Goal: Task Accomplishment & Management: Complete application form

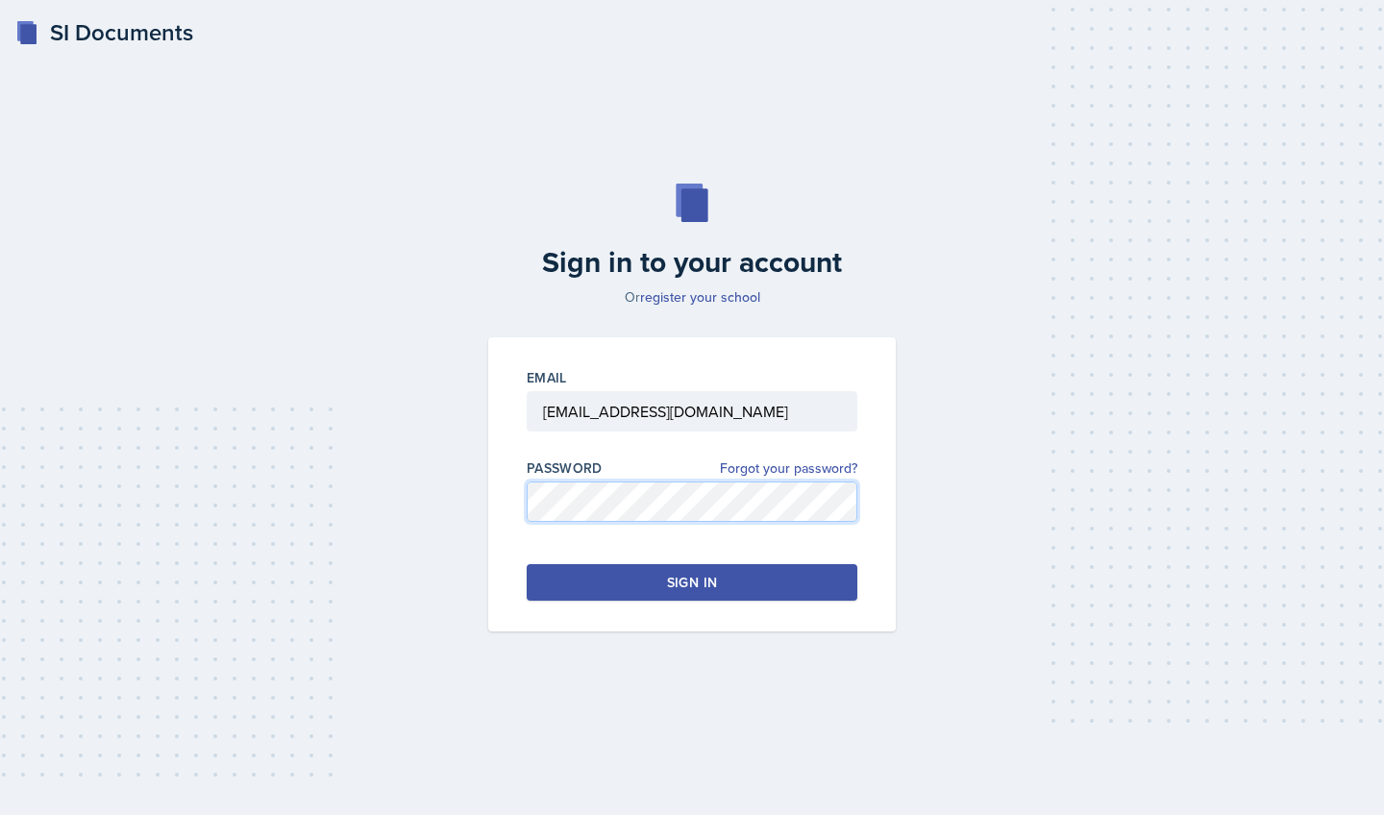
click at [490, 509] on div "Email delemam@students.kennesaw.edu Password Forgot your password? Sign in" at bounding box center [691, 484] width 407 height 294
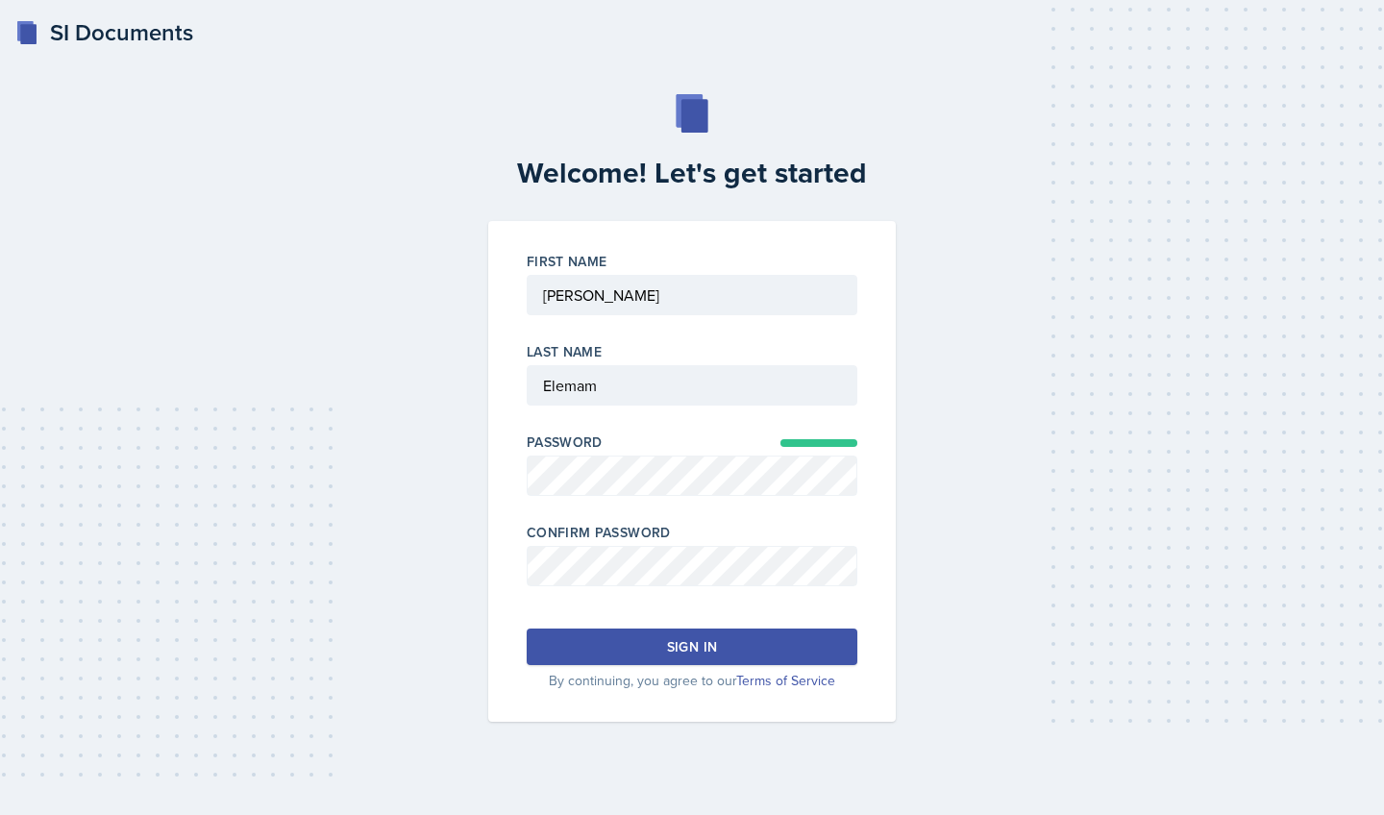
click at [619, 656] on button "Sign in" at bounding box center [692, 646] width 331 height 37
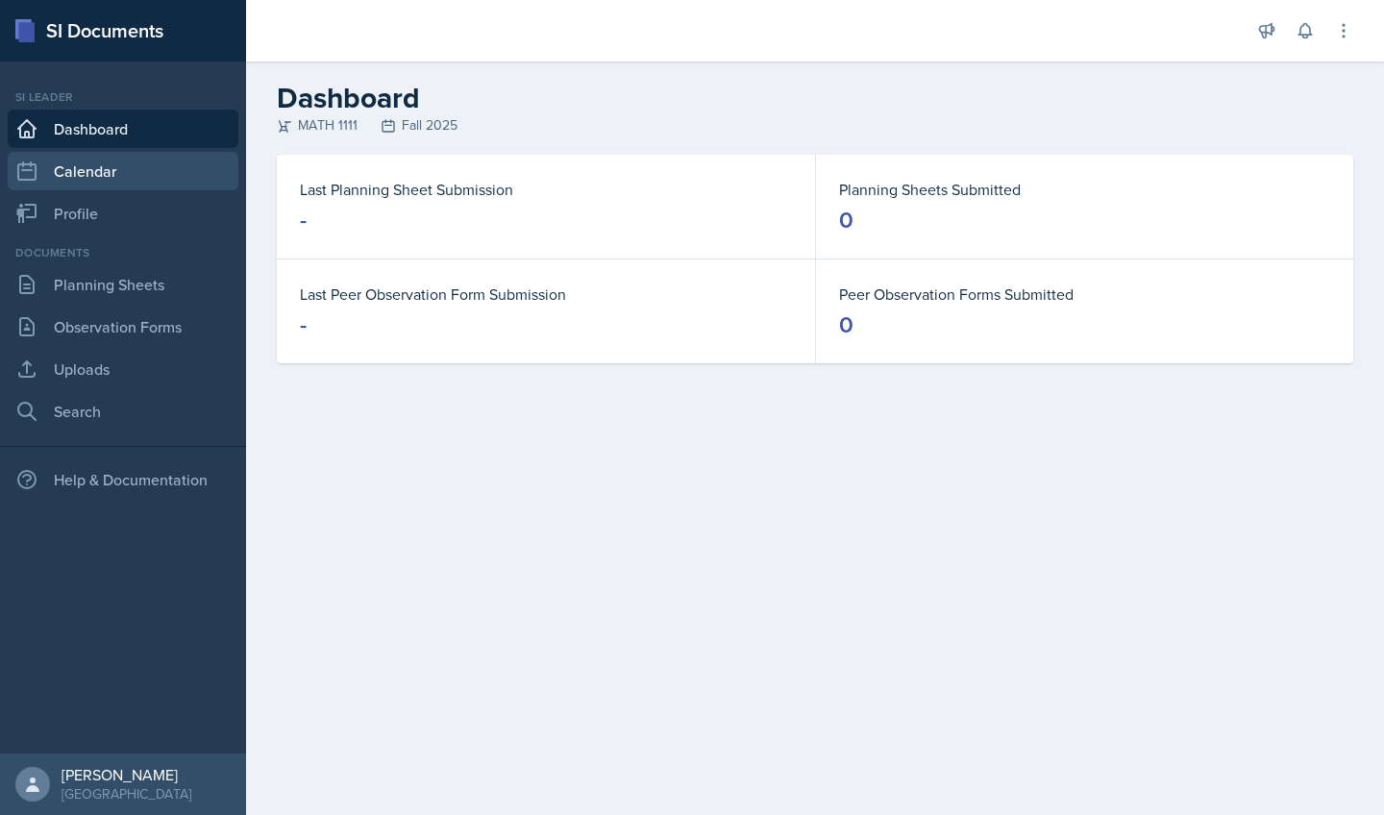
click at [137, 167] on link "Calendar" at bounding box center [123, 171] width 231 height 38
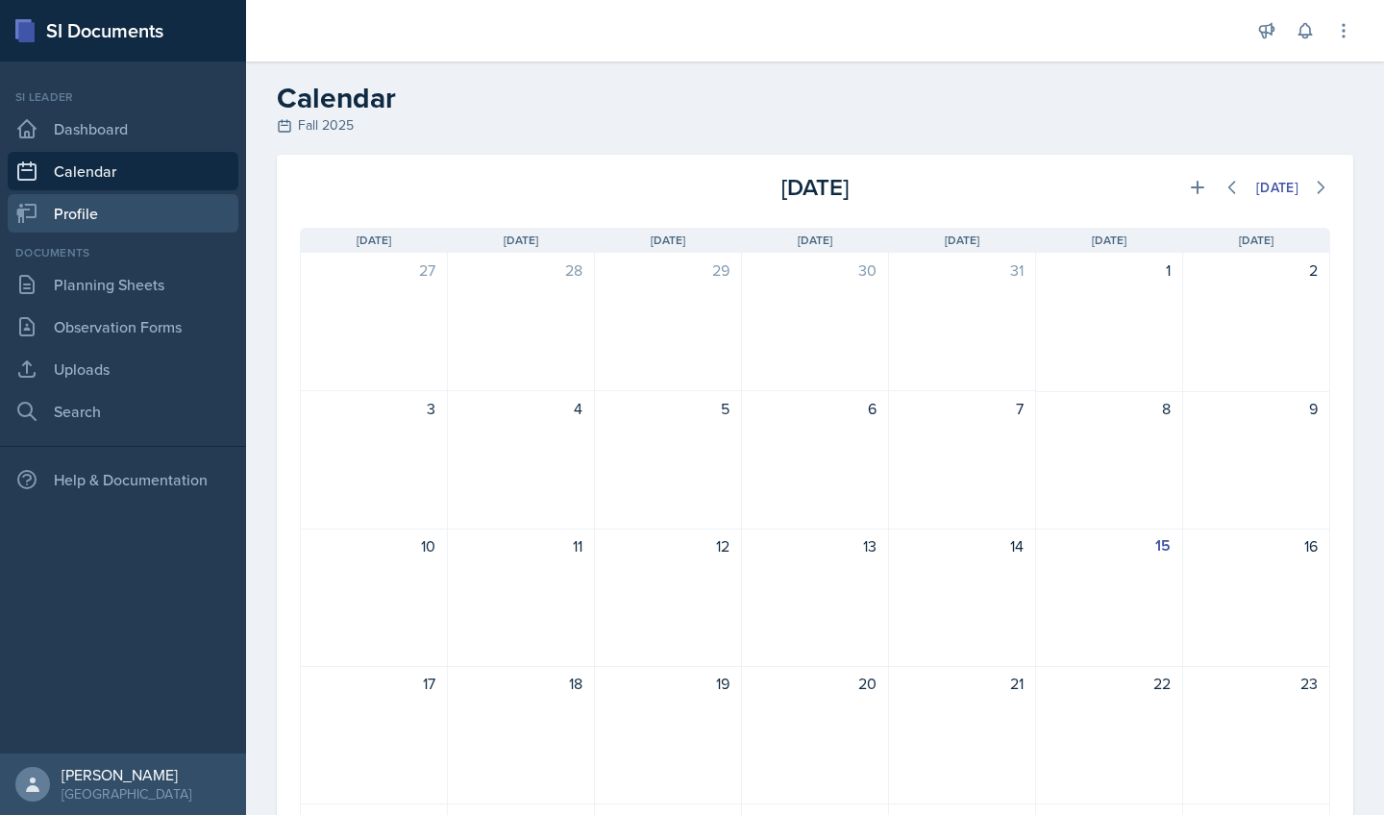
click at [122, 205] on link "Profile" at bounding box center [123, 213] width 231 height 38
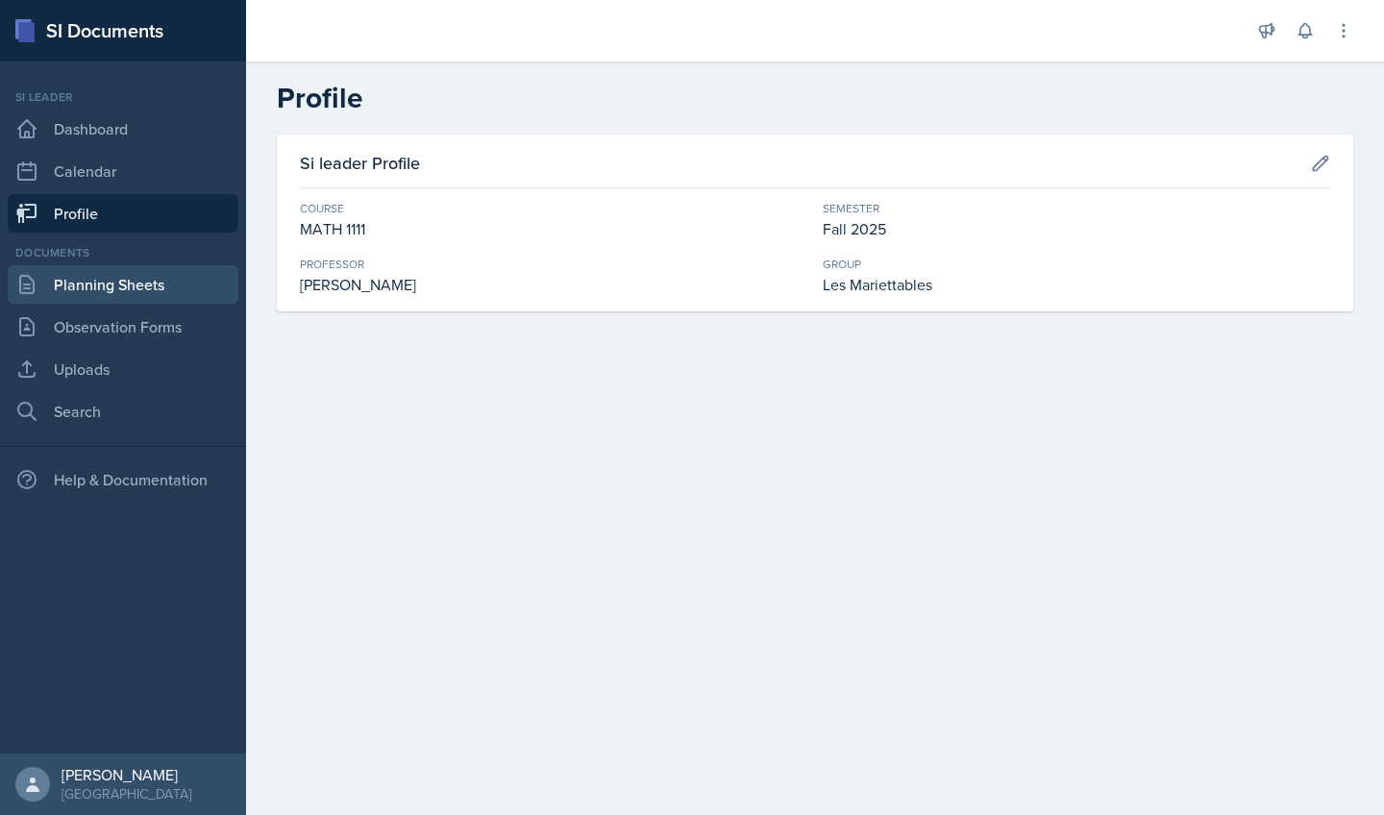
click at [150, 292] on link "Planning Sheets" at bounding box center [123, 284] width 231 height 38
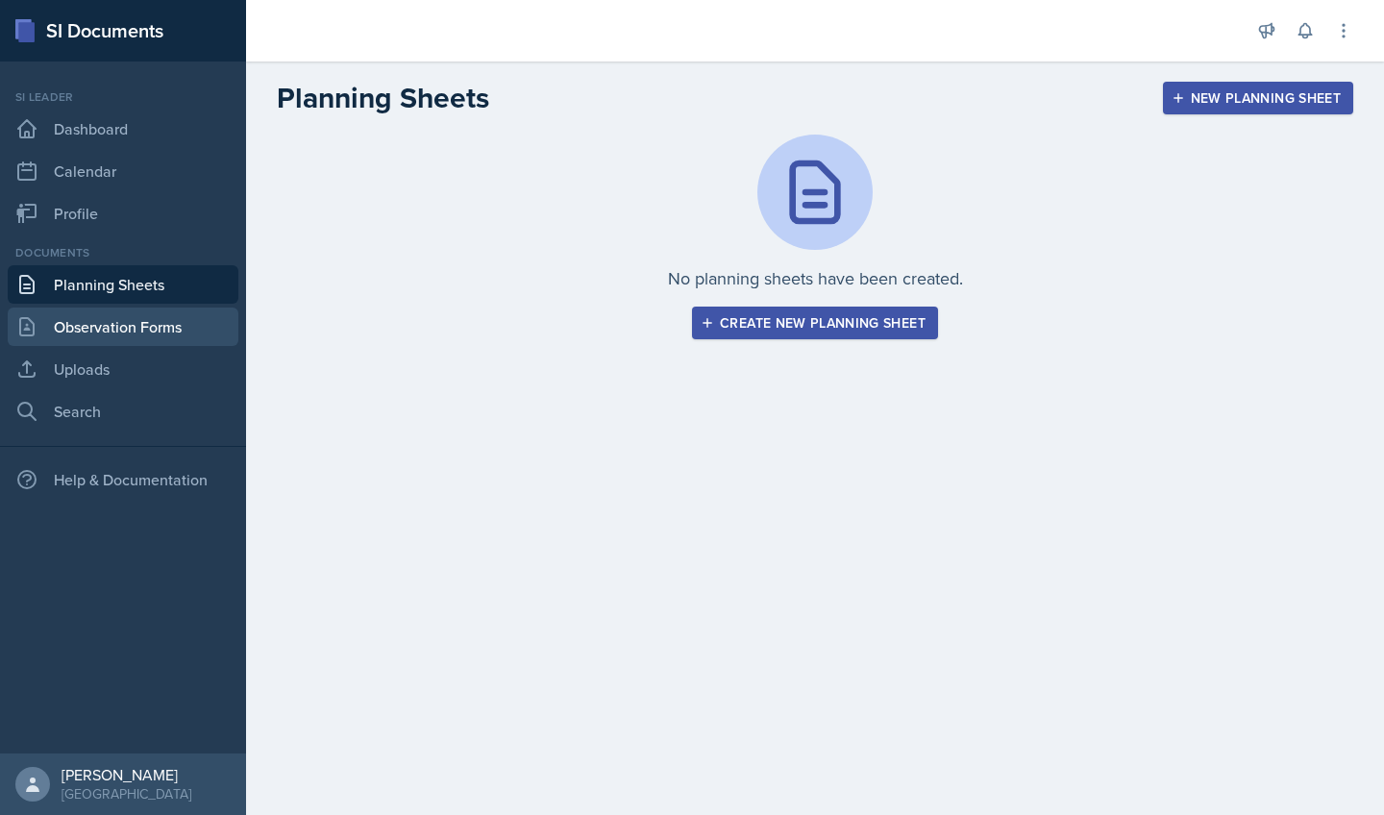
click at [150, 320] on link "Observation Forms" at bounding box center [123, 326] width 231 height 38
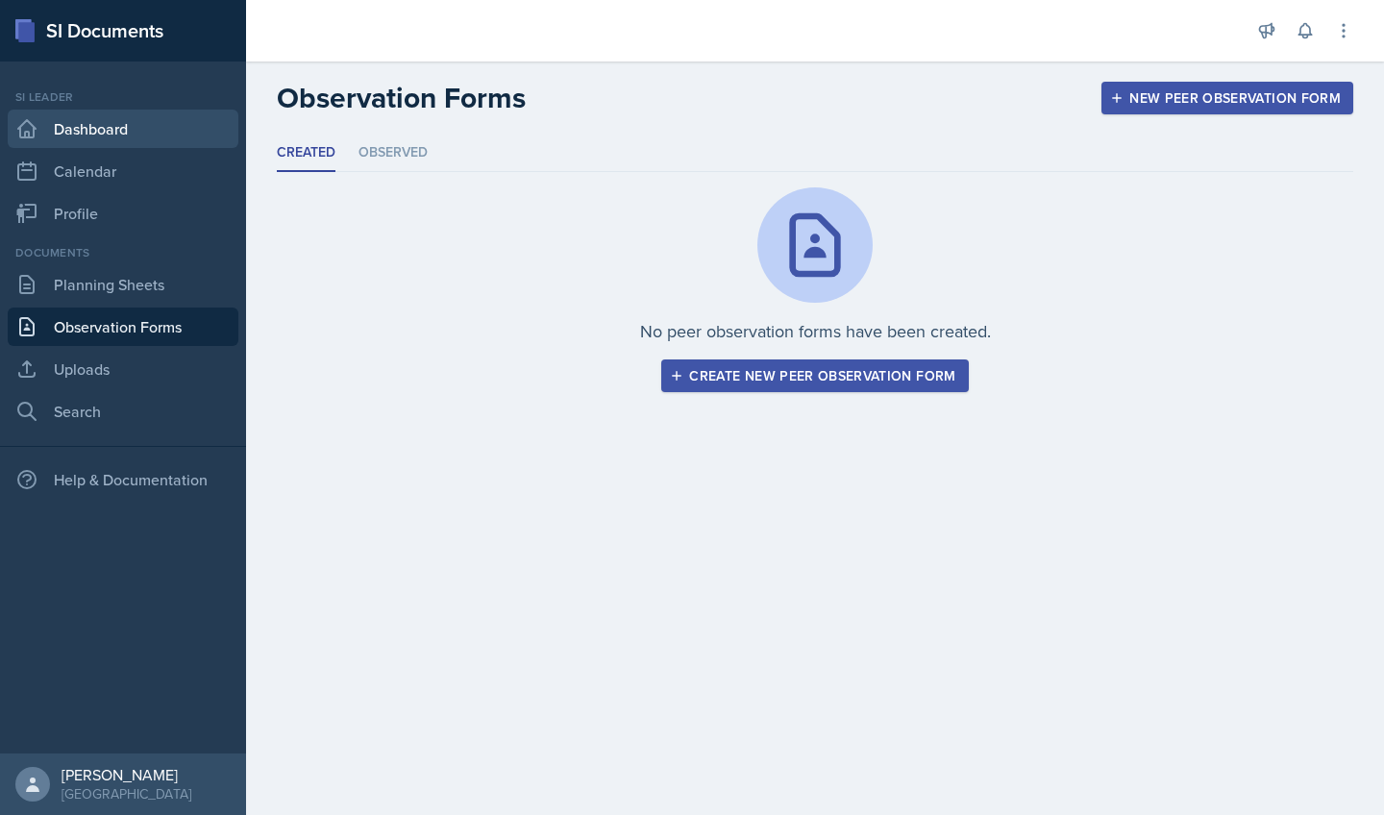
click at [103, 134] on link "Dashboard" at bounding box center [123, 129] width 231 height 38
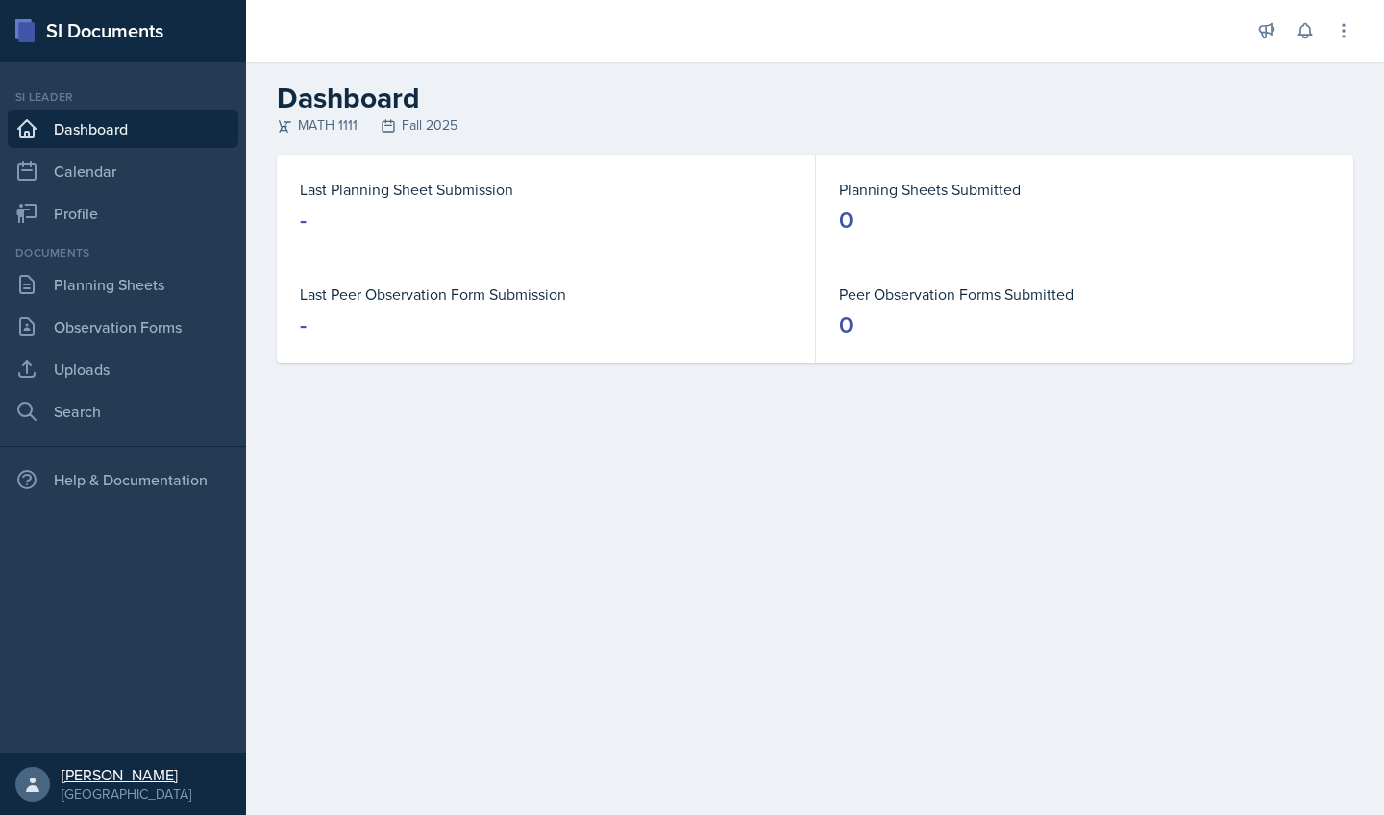
click at [85, 774] on div "Dina Elemam" at bounding box center [126, 774] width 130 height 19
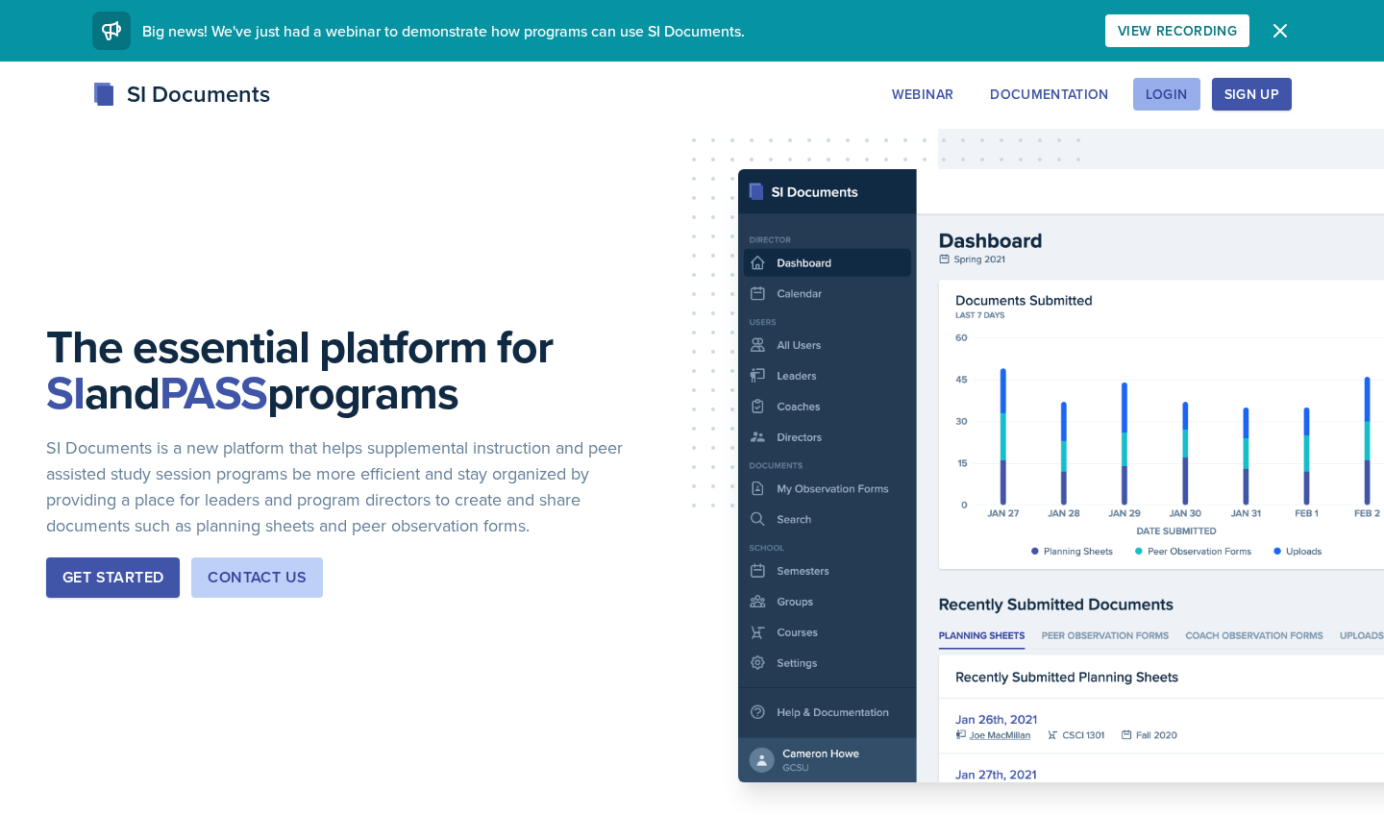
click at [1174, 93] on div "Login" at bounding box center [1166, 93] width 42 height 15
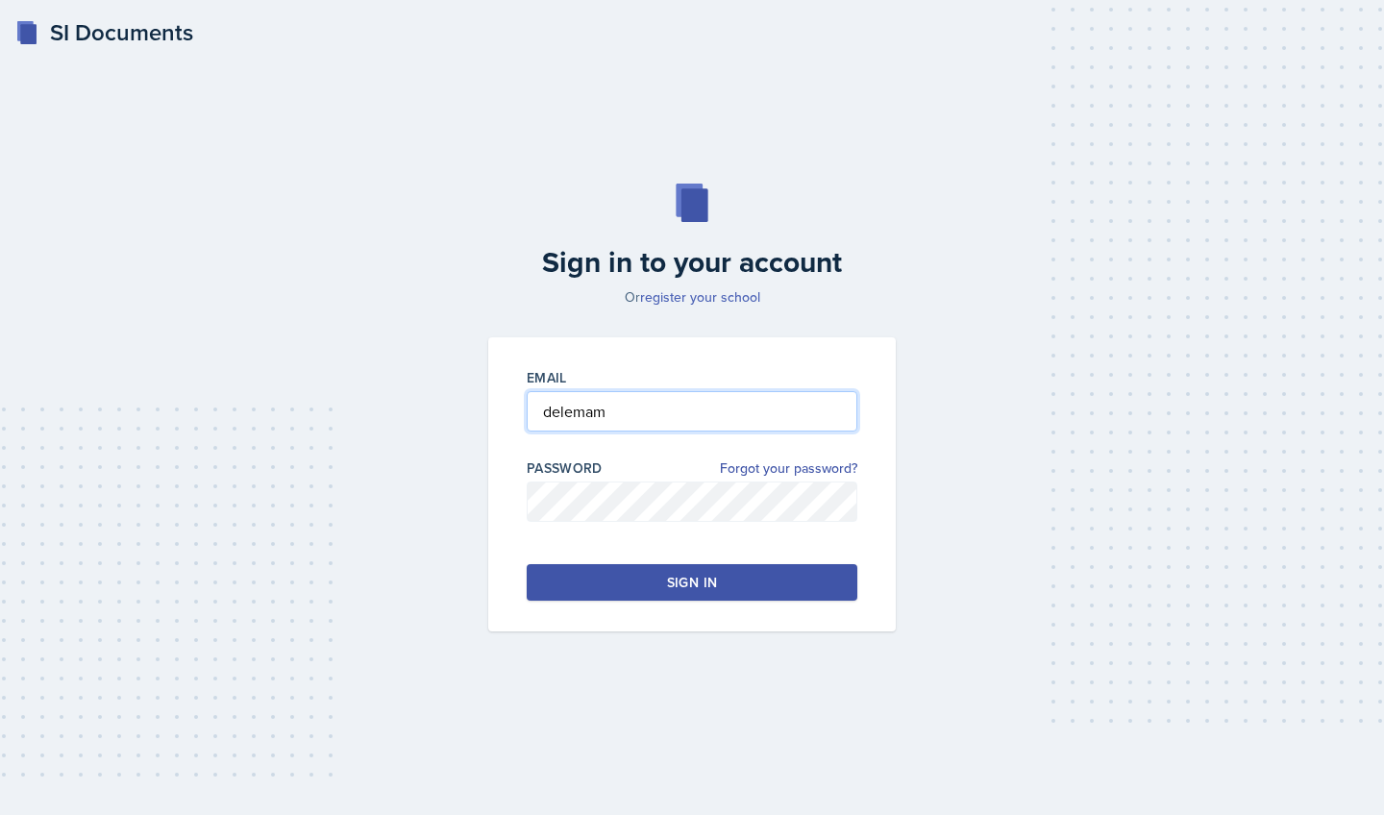
type input "delemam"
click at [733, 296] on link "register your school" at bounding box center [700, 296] width 120 height 19
type input "[EMAIL_ADDRESS][DOMAIN_NAME]"
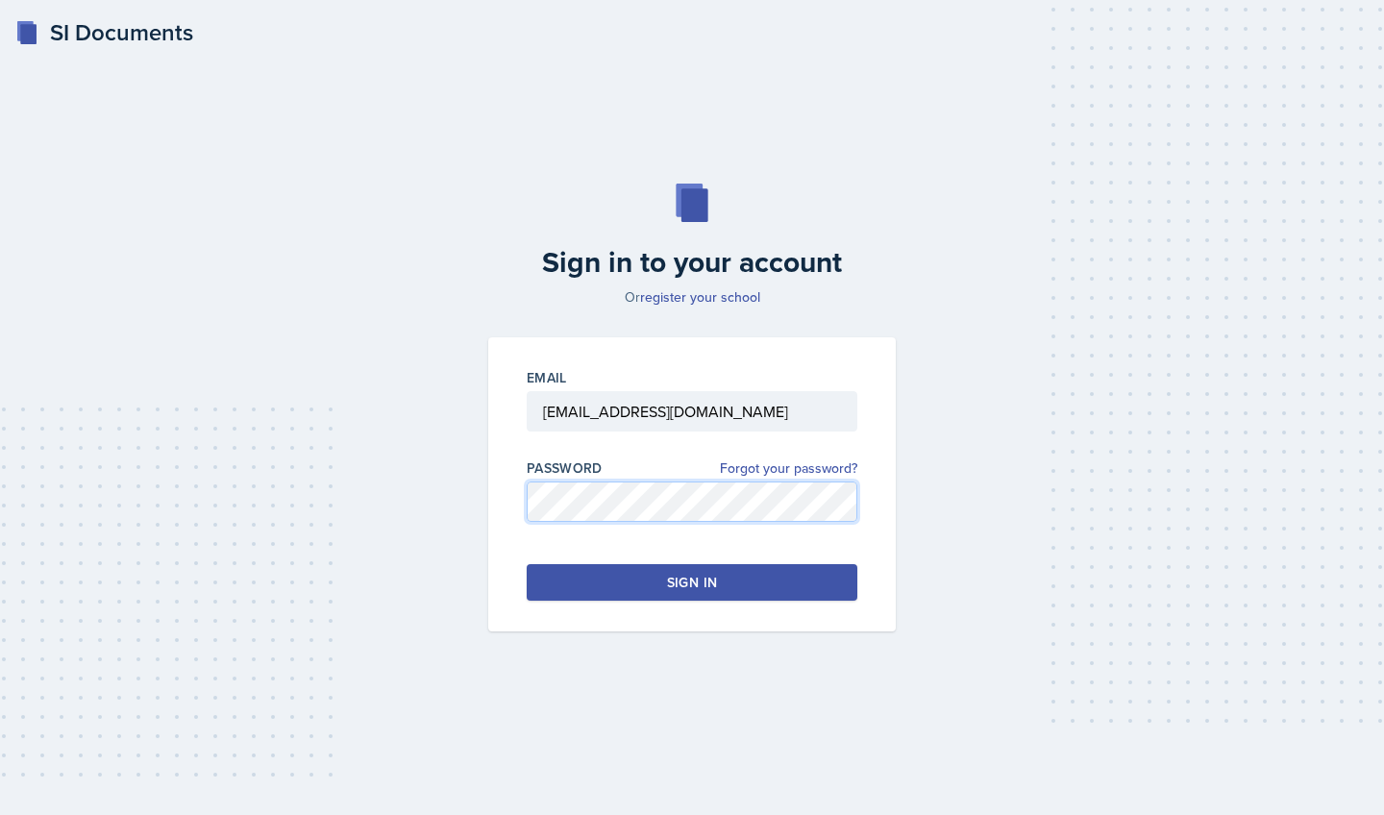
click at [437, 491] on div "Sign in to your account Or register your school Email delemam@students.kennesaw…" at bounding box center [692, 407] width 1322 height 571
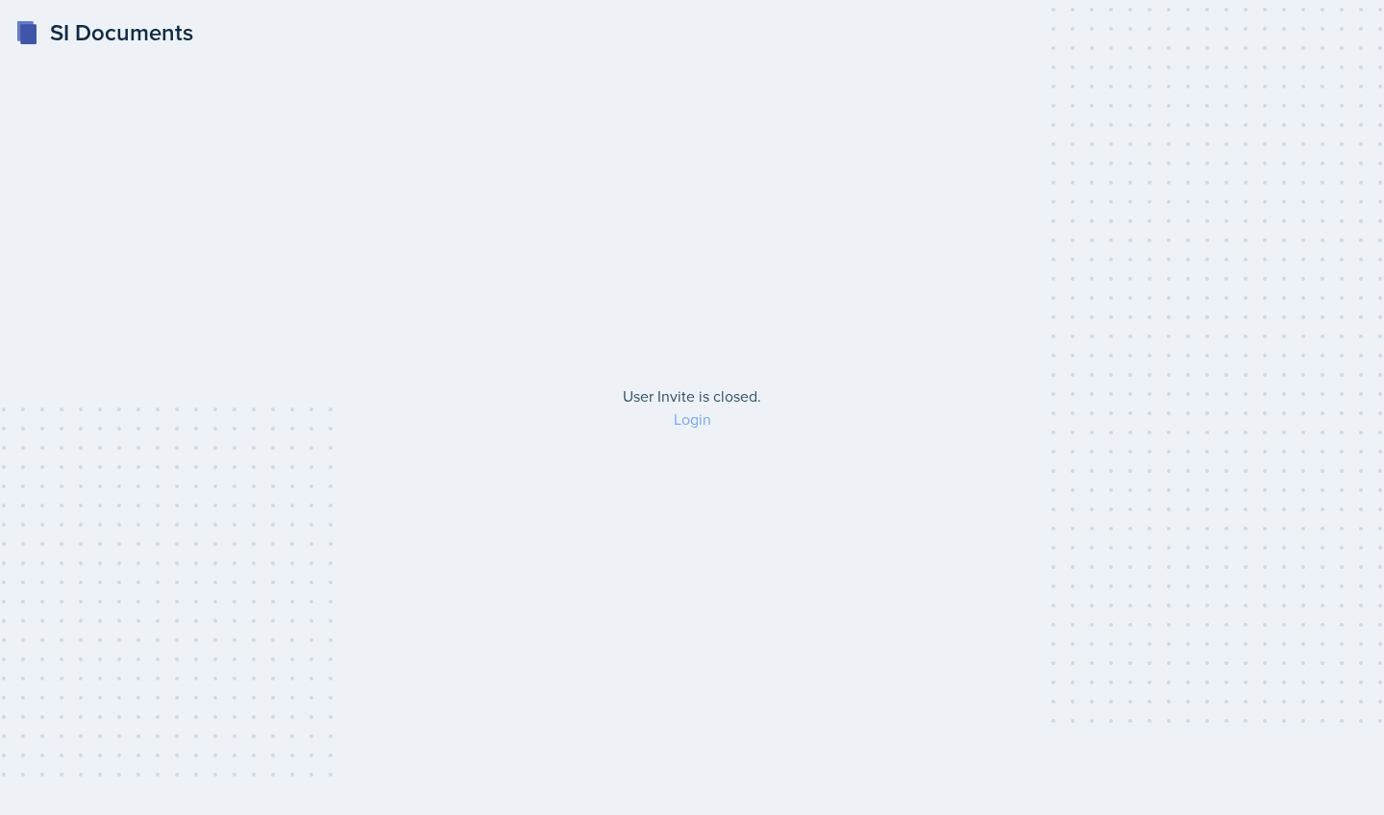
click at [688, 422] on link "Login" at bounding box center [692, 418] width 37 height 21
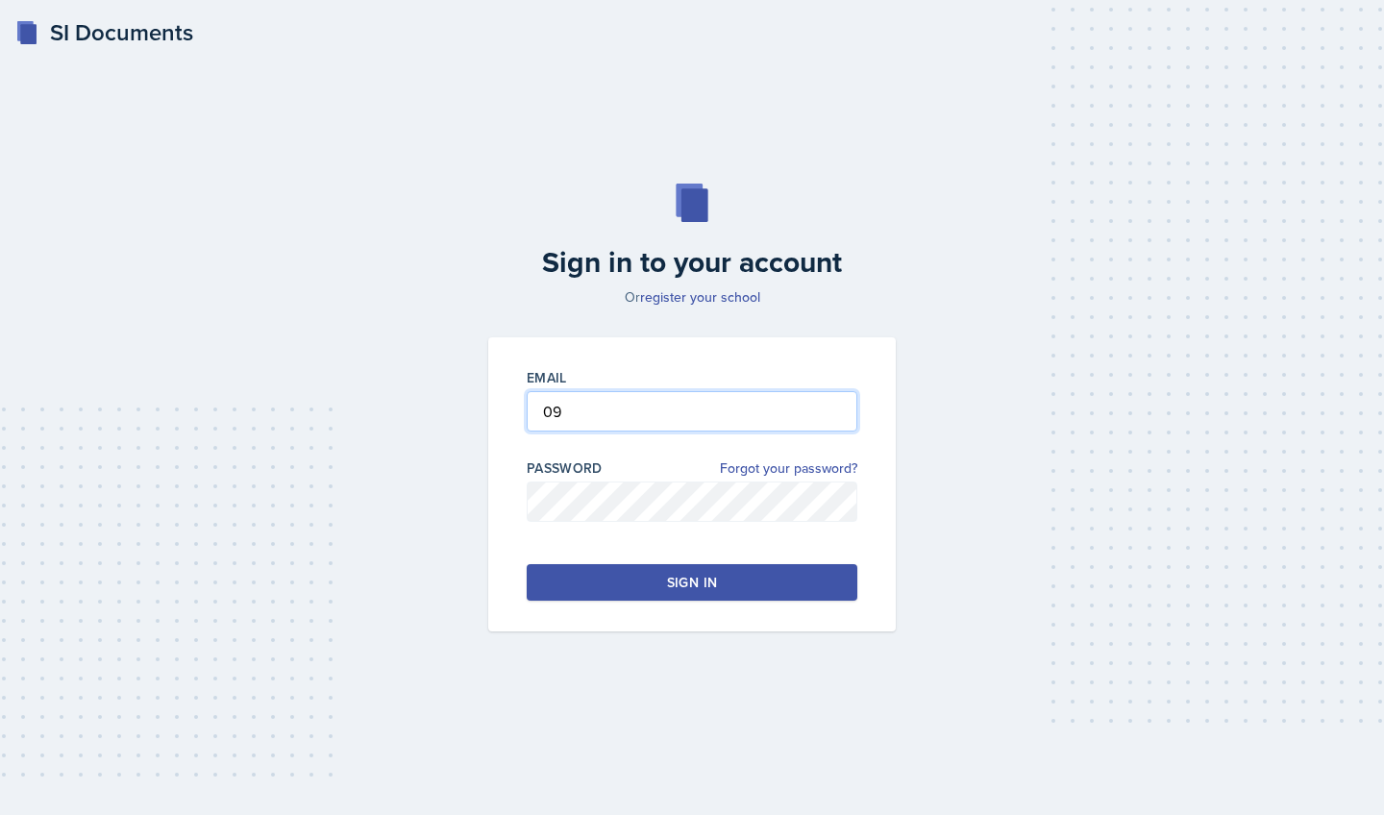
type input "0"
type input "[EMAIL_ADDRESS][DOMAIN_NAME]"
click at [700, 585] on div "Sign in" at bounding box center [692, 582] width 50 height 19
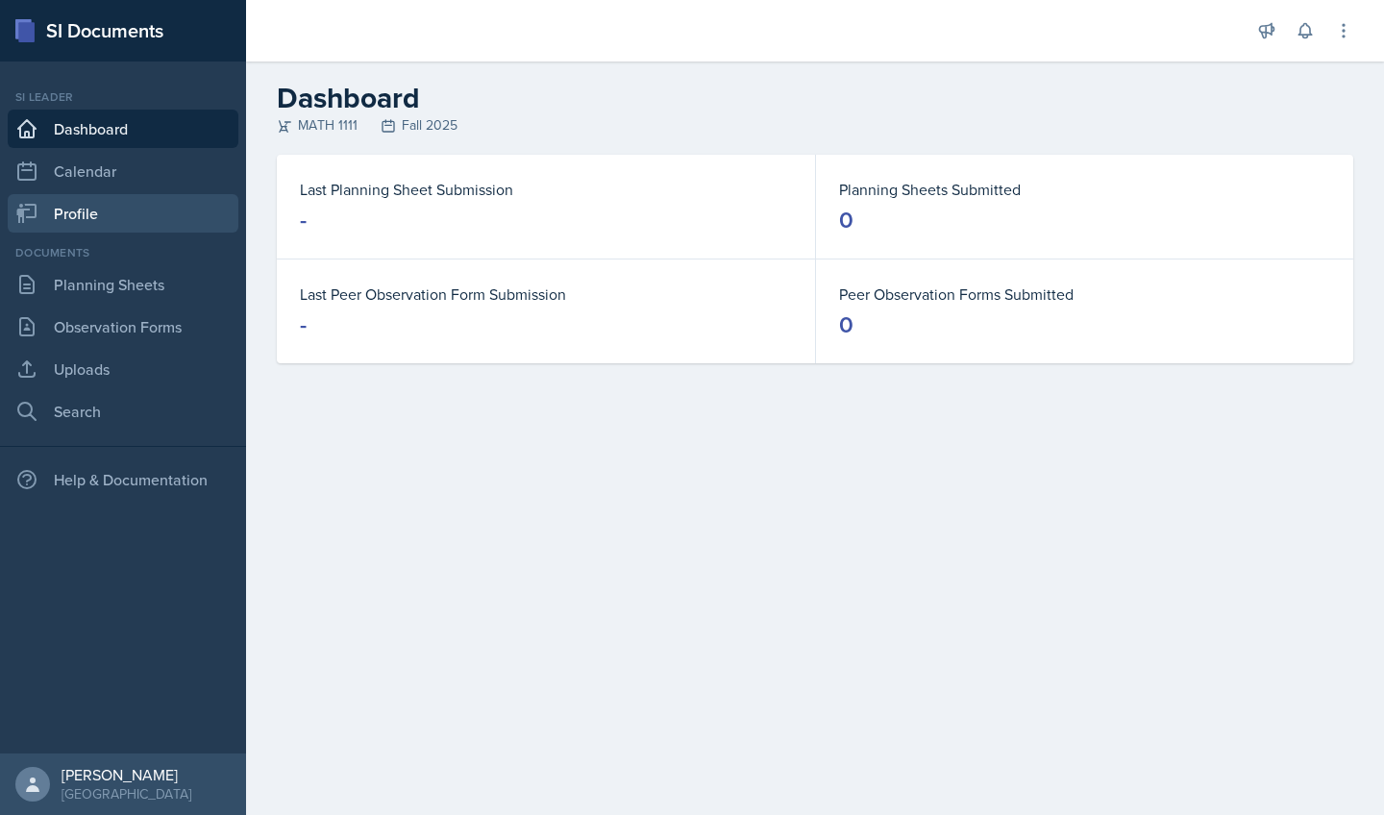
click at [94, 211] on link "Profile" at bounding box center [123, 213] width 231 height 38
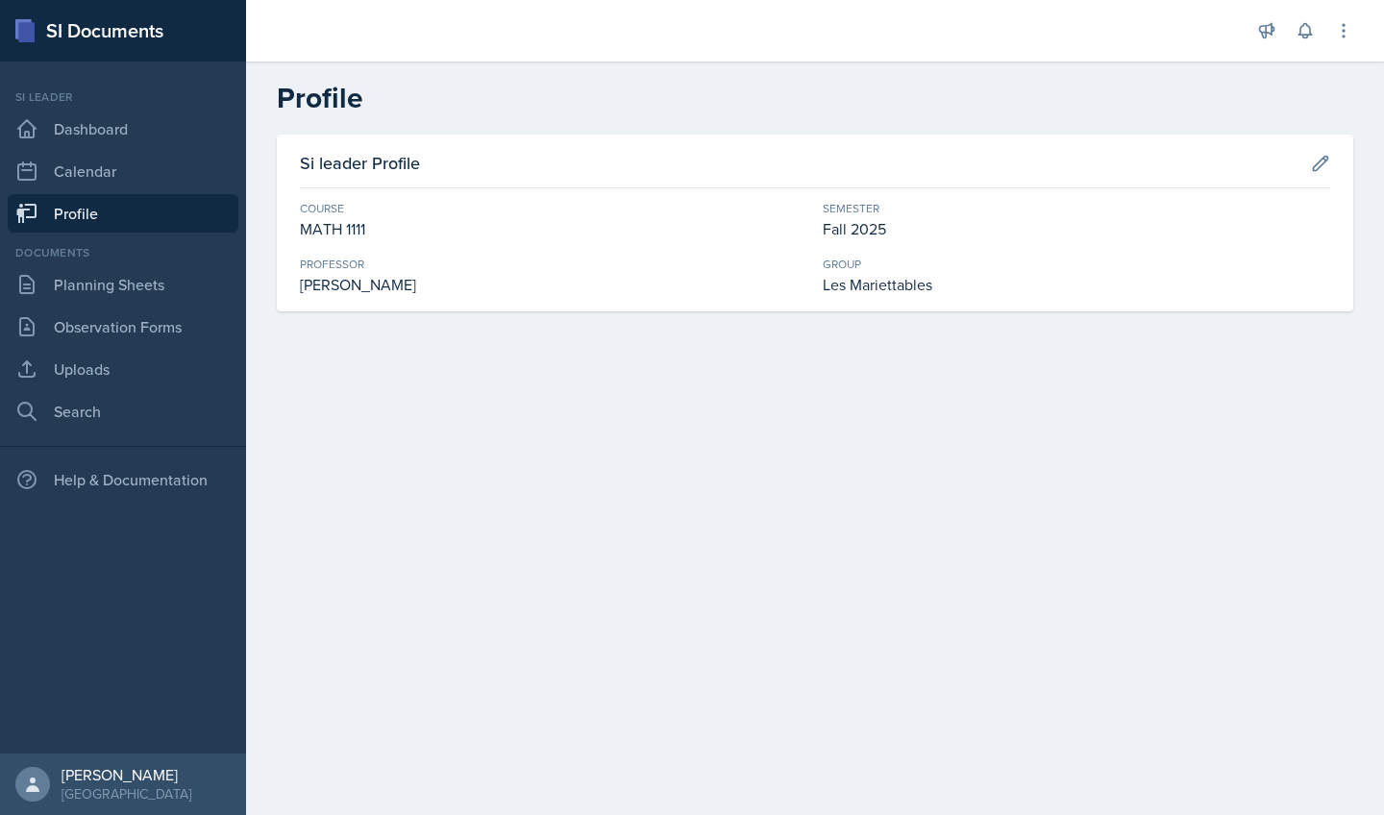
drag, startPoint x: 435, startPoint y: 283, endPoint x: 278, endPoint y: 280, distance: 157.6
click at [278, 280] on div "Si leader Profile Course MATH 1111 Semester Fall 2025 Professor Neda Yazdianpou…" at bounding box center [815, 223] width 1076 height 177
copy div "Neda Yazdianpour"
click at [84, 294] on link "Planning Sheets" at bounding box center [123, 284] width 231 height 38
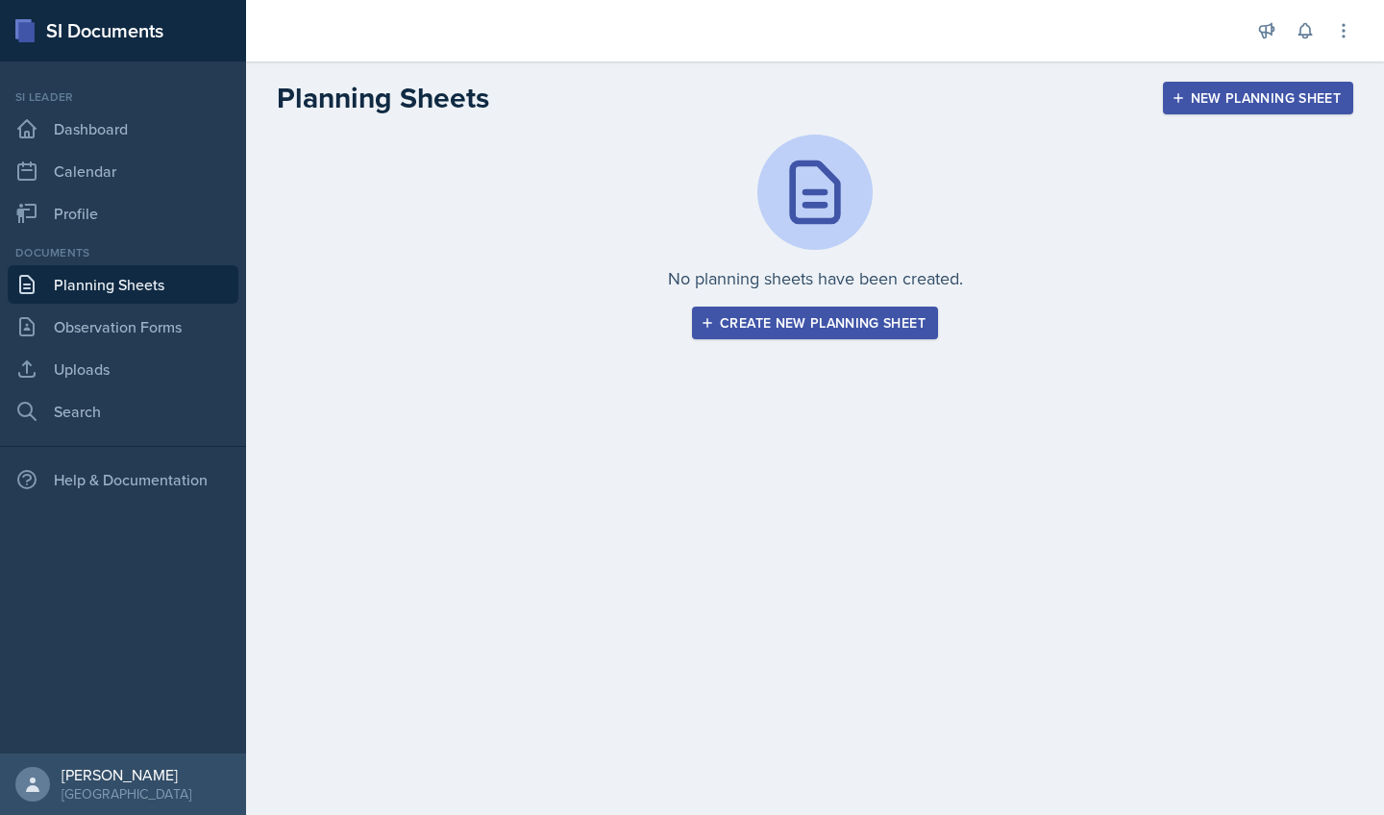
click at [743, 326] on div "Create new planning sheet" at bounding box center [814, 322] width 221 height 15
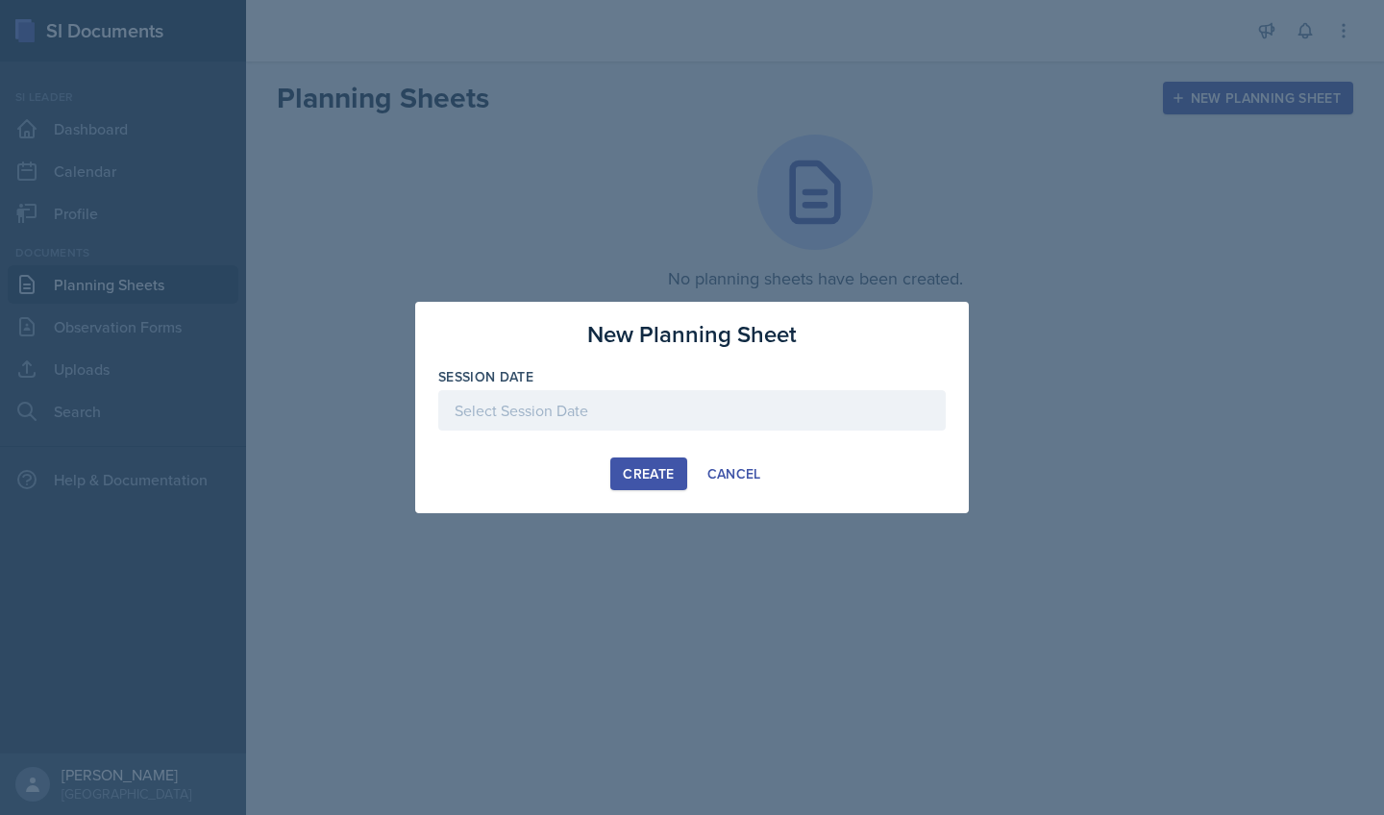
click at [700, 411] on div at bounding box center [691, 410] width 507 height 40
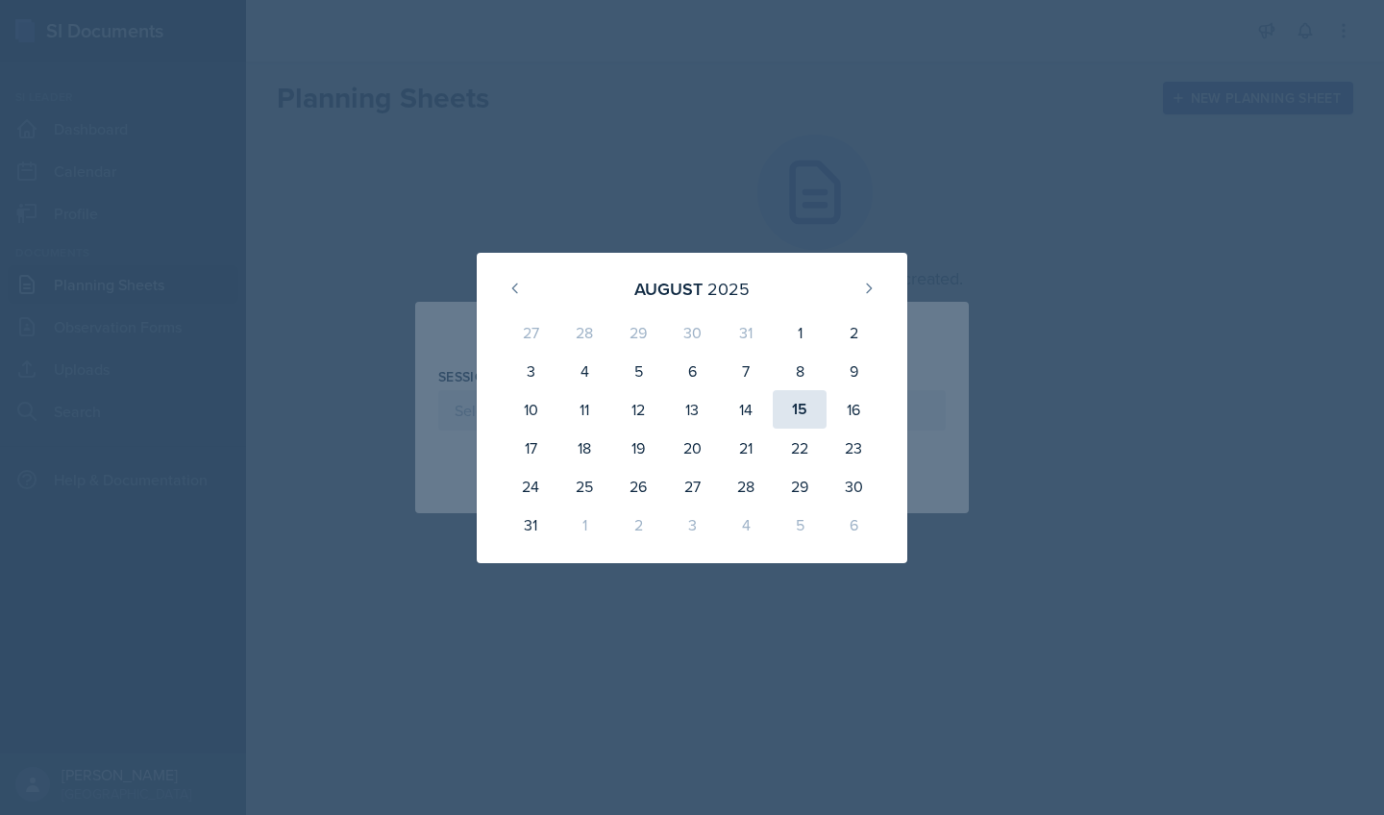
click at [785, 415] on div "15" at bounding box center [800, 409] width 54 height 38
type input "August 15th, 2025"
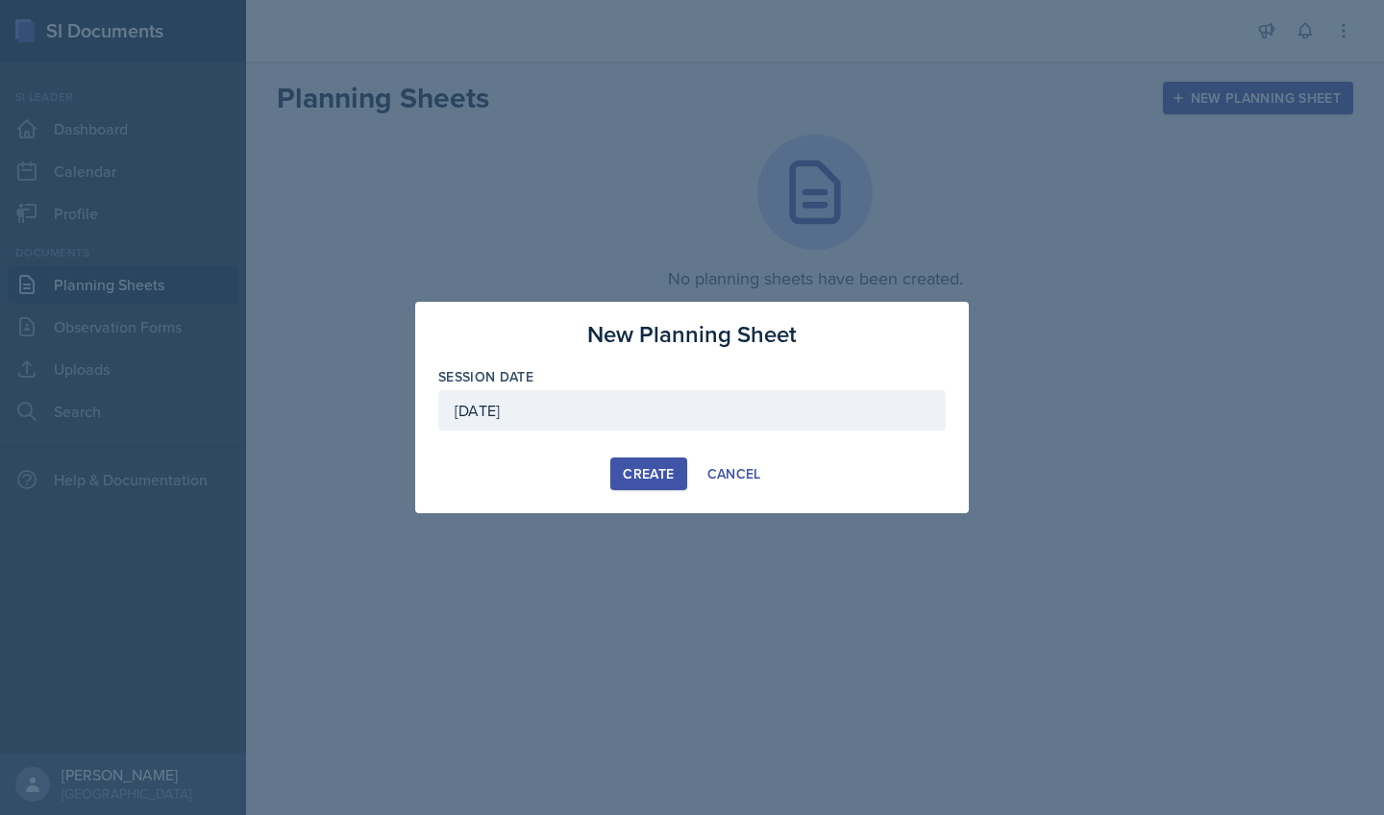
click at [665, 470] on div "Create" at bounding box center [648, 473] width 51 height 15
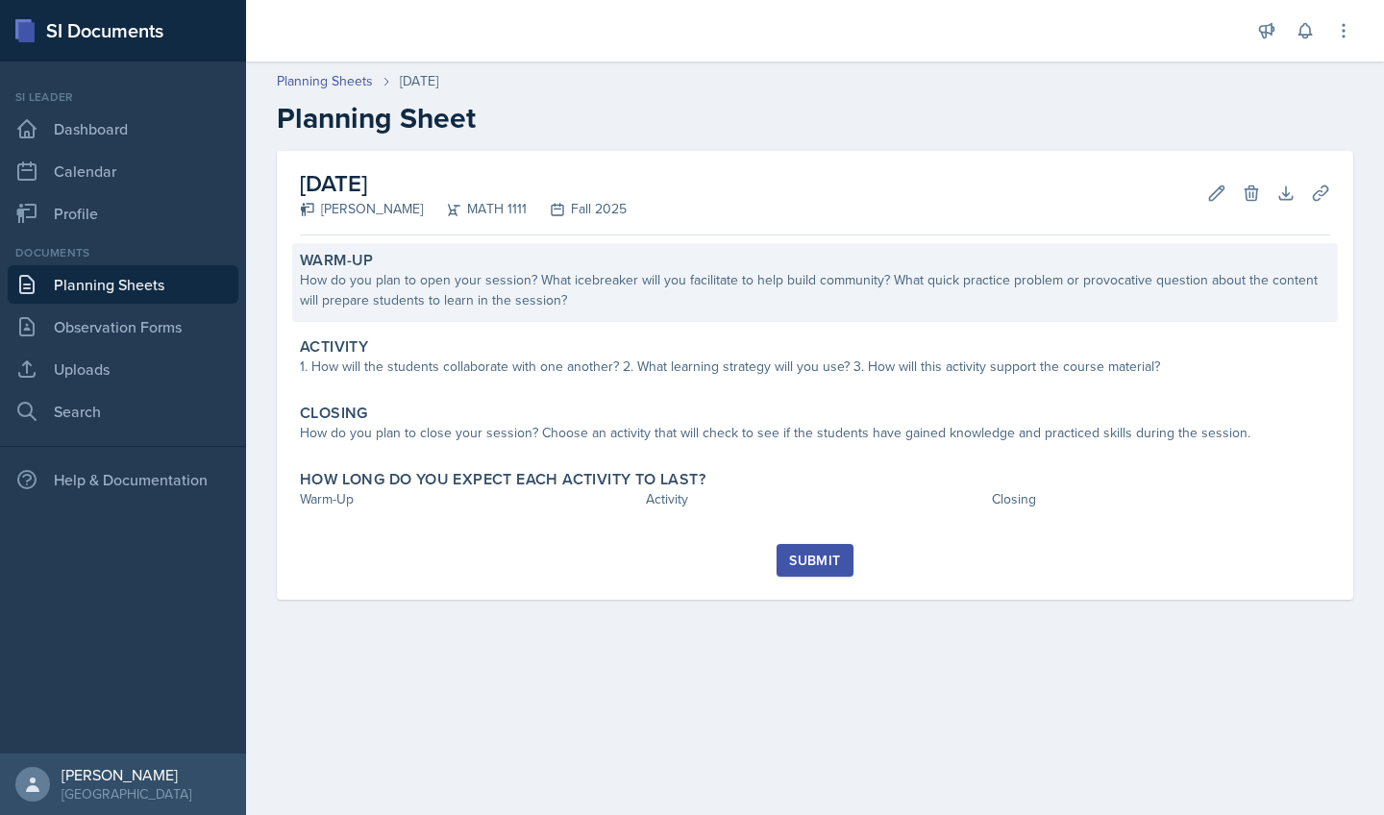
click at [645, 280] on div "How do you plan to open your session? What icebreaker will you facilitate to he…" at bounding box center [815, 290] width 1030 height 40
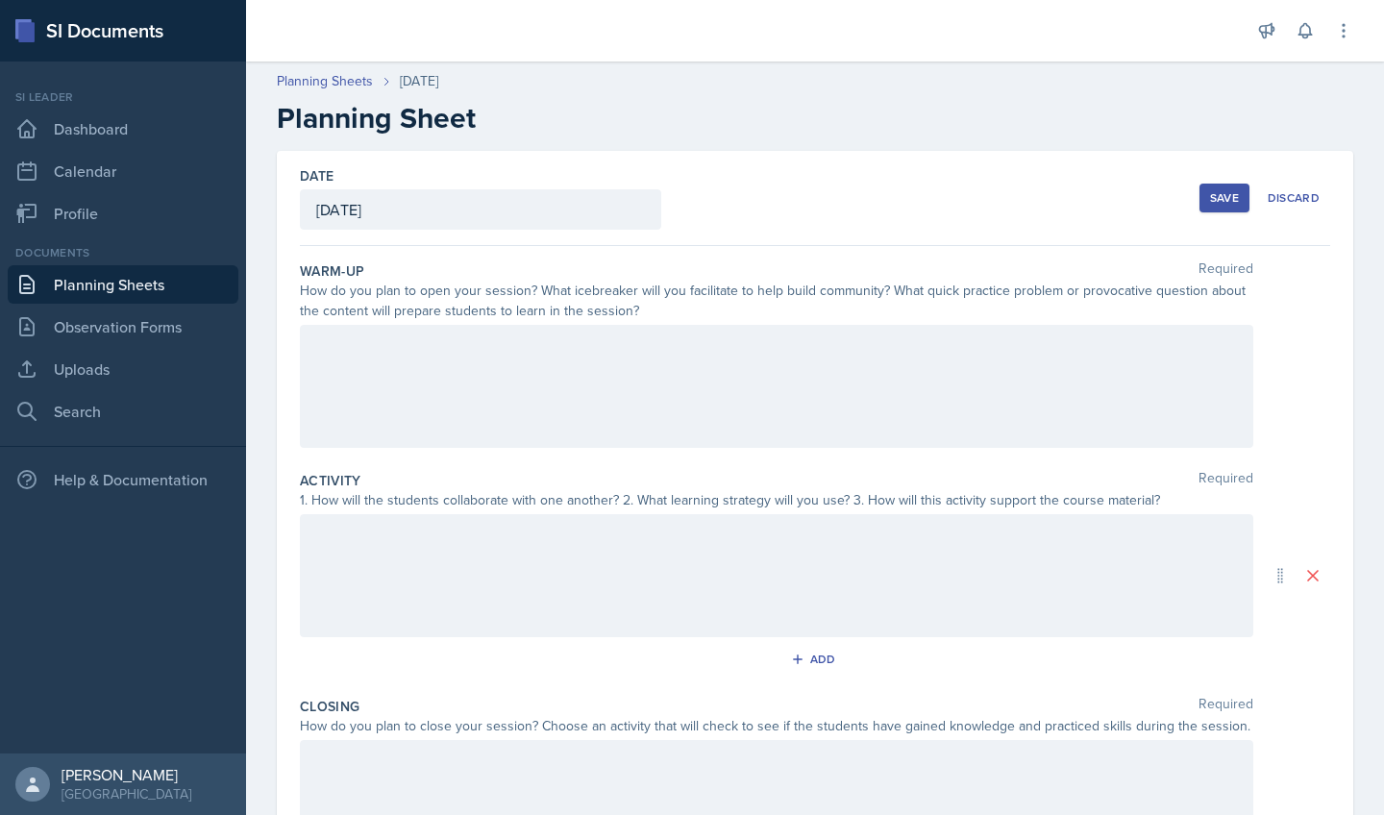
click at [629, 368] on div at bounding box center [776, 386] width 953 height 123
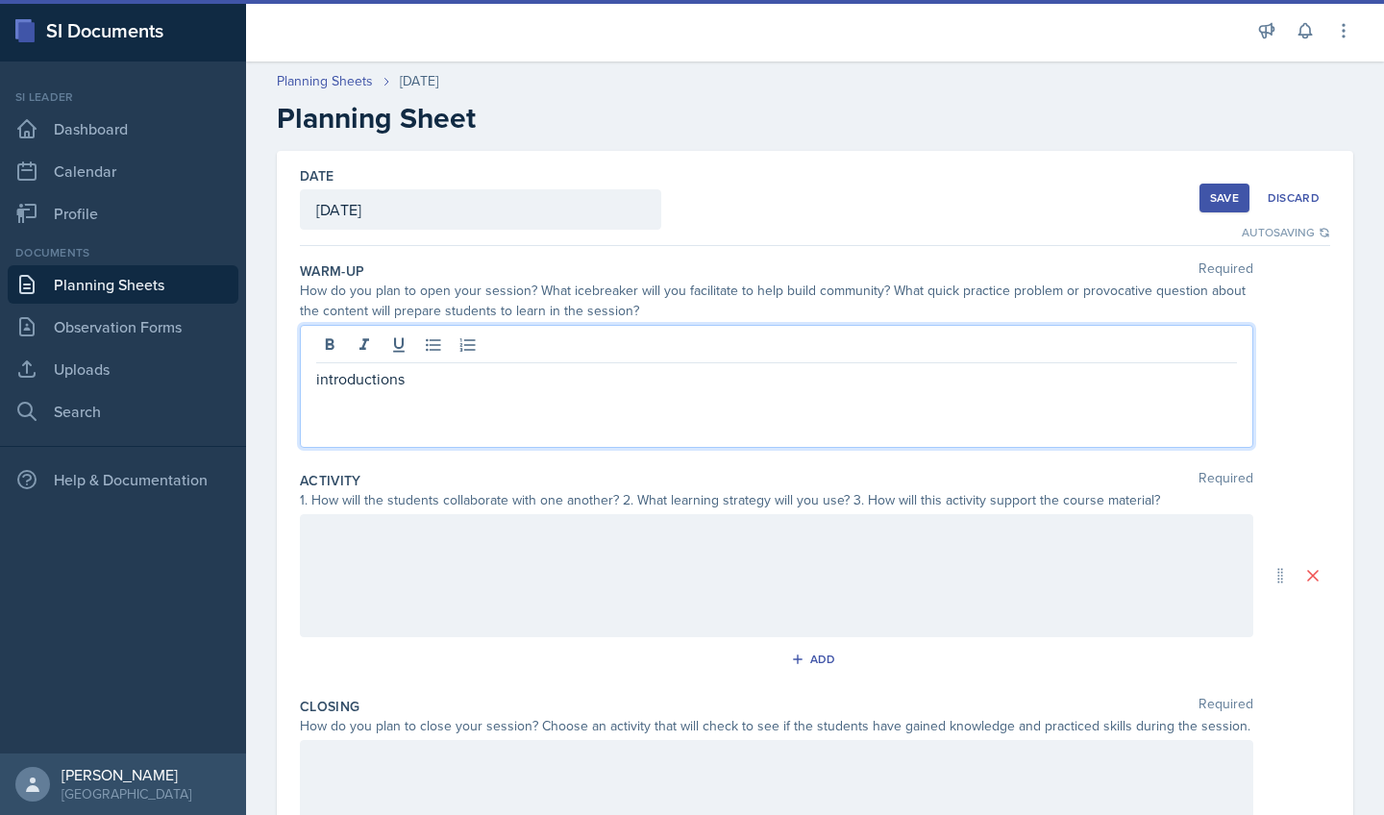
click at [620, 546] on div at bounding box center [776, 575] width 953 height 123
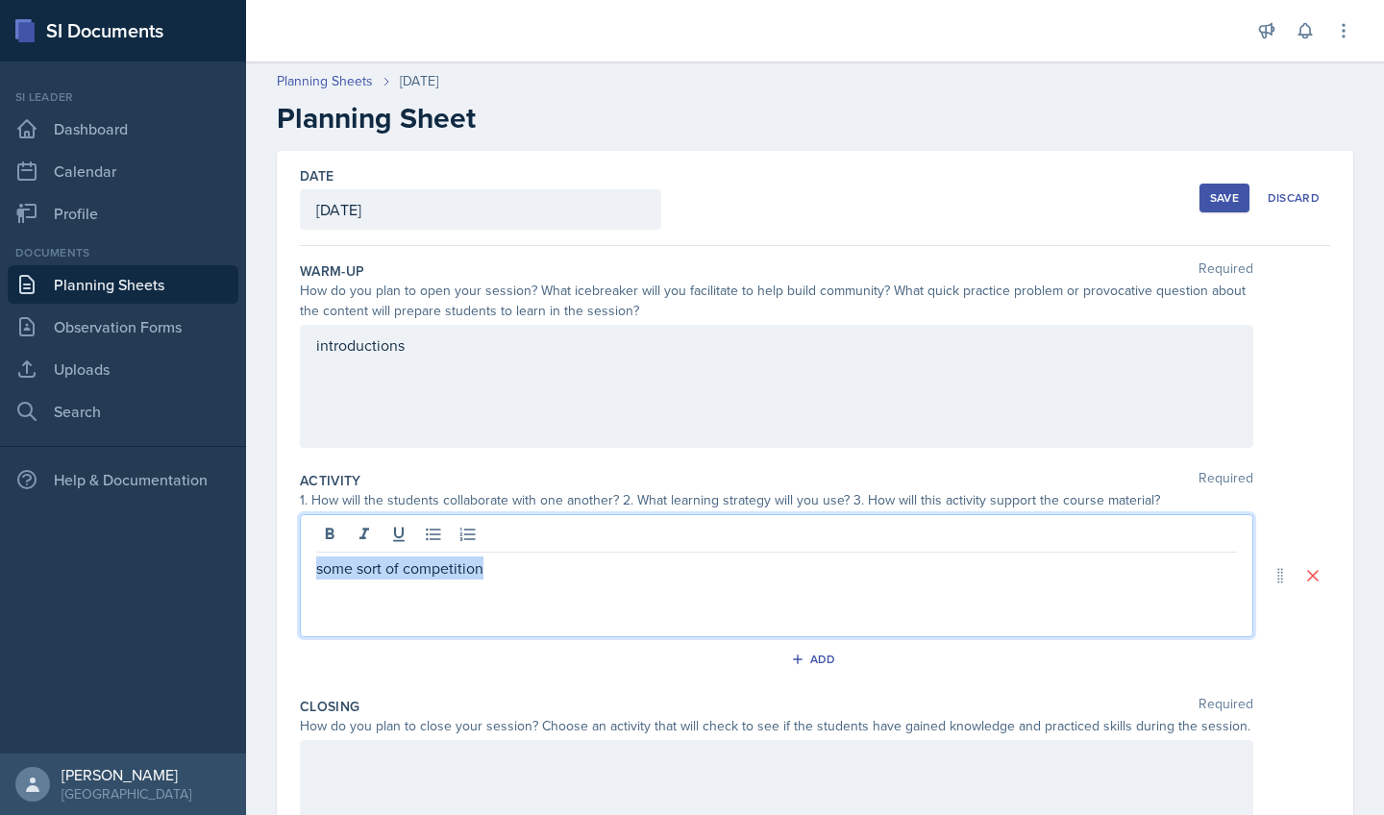
drag, startPoint x: 499, startPoint y: 564, endPoint x: 280, endPoint y: 554, distance: 219.3
click at [281, 555] on div "Date August 15th, 2025 August 2025 27 28 29 30 31 1 2 3 4 5 6 7 8 9 10 11 12 13…" at bounding box center [815, 575] width 1076 height 849
click at [418, 337] on div "introductions" at bounding box center [776, 386] width 953 height 123
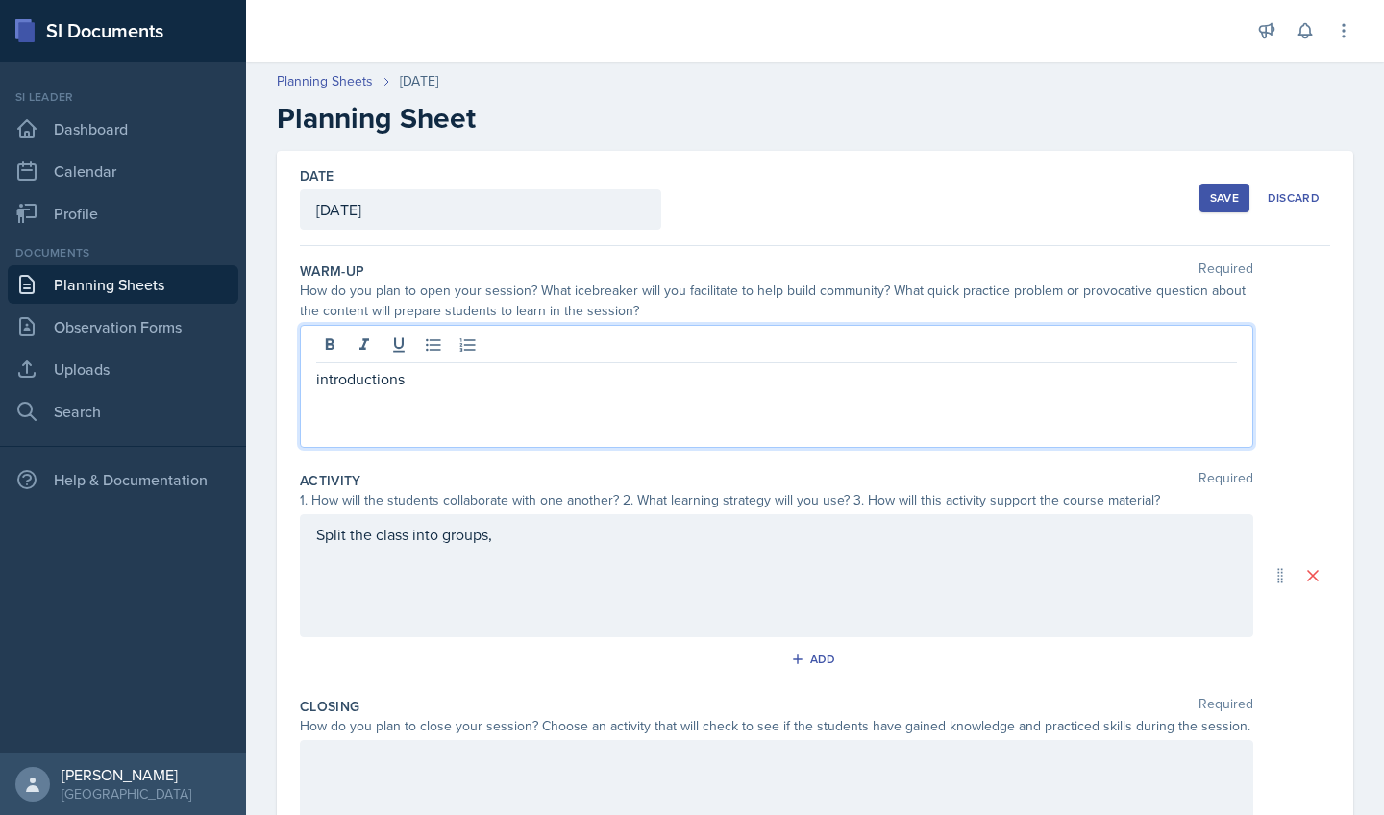
click at [437, 372] on p "introductions" at bounding box center [776, 378] width 921 height 23
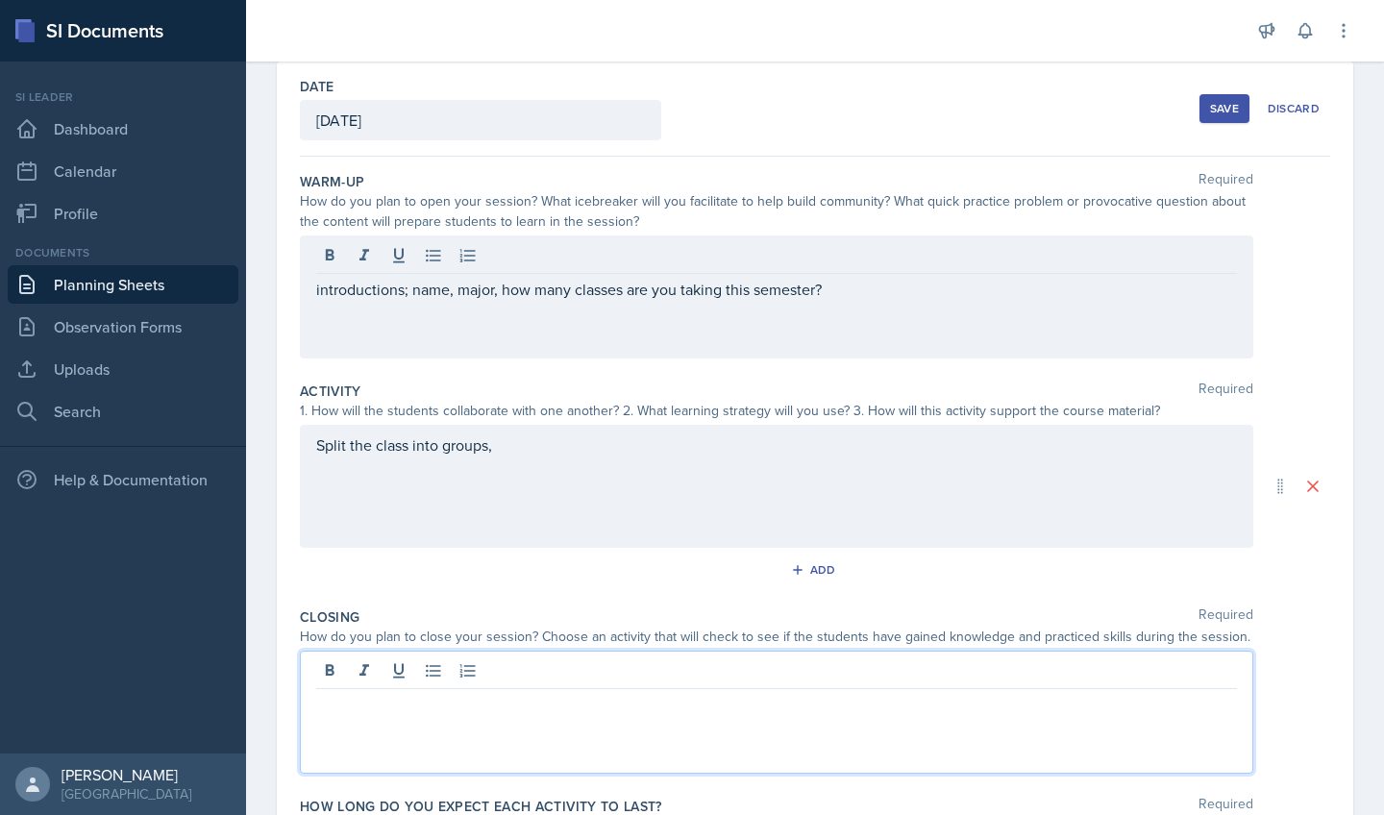
click at [459, 666] on div at bounding box center [776, 712] width 953 height 123
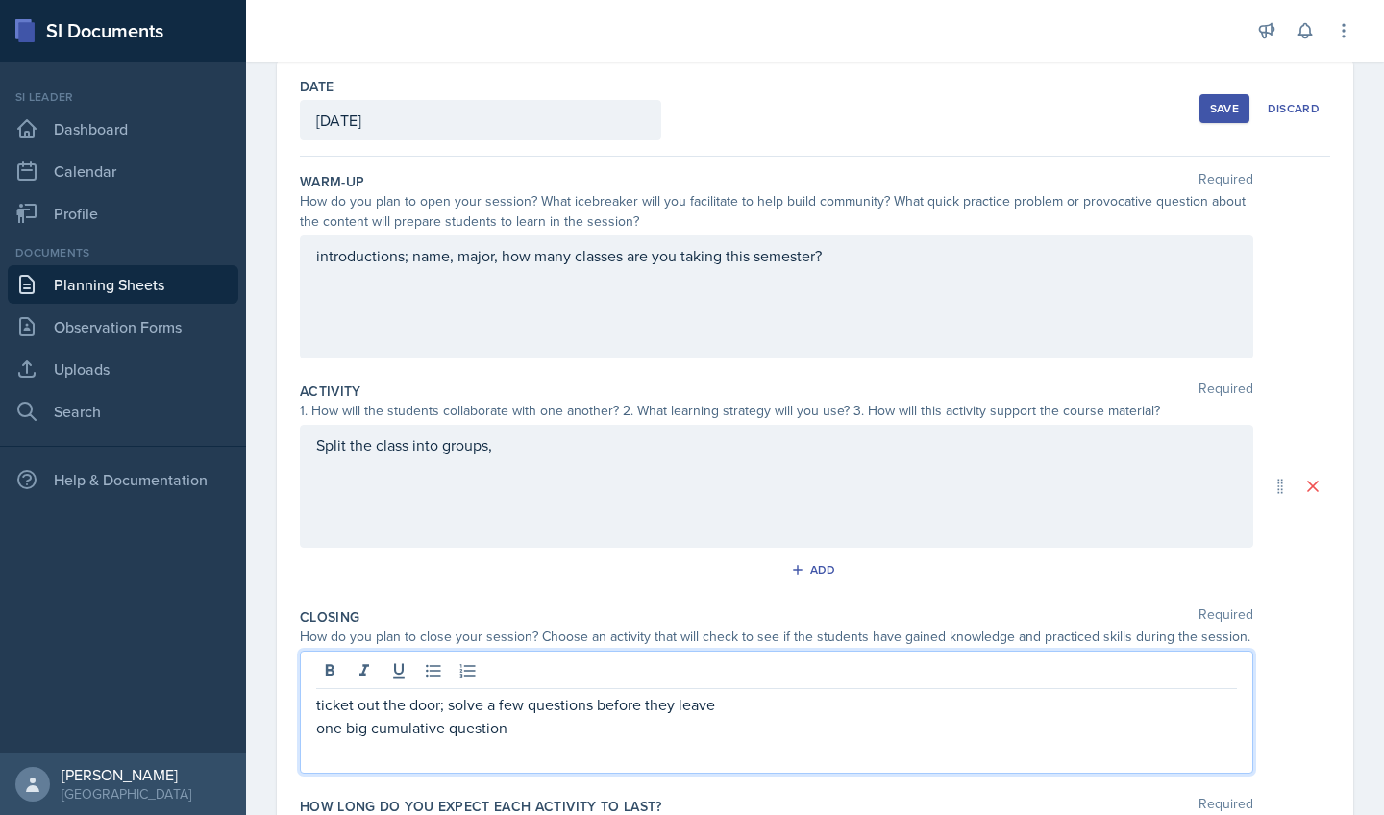
click at [537, 451] on div "Split the class into groups," at bounding box center [776, 486] width 953 height 123
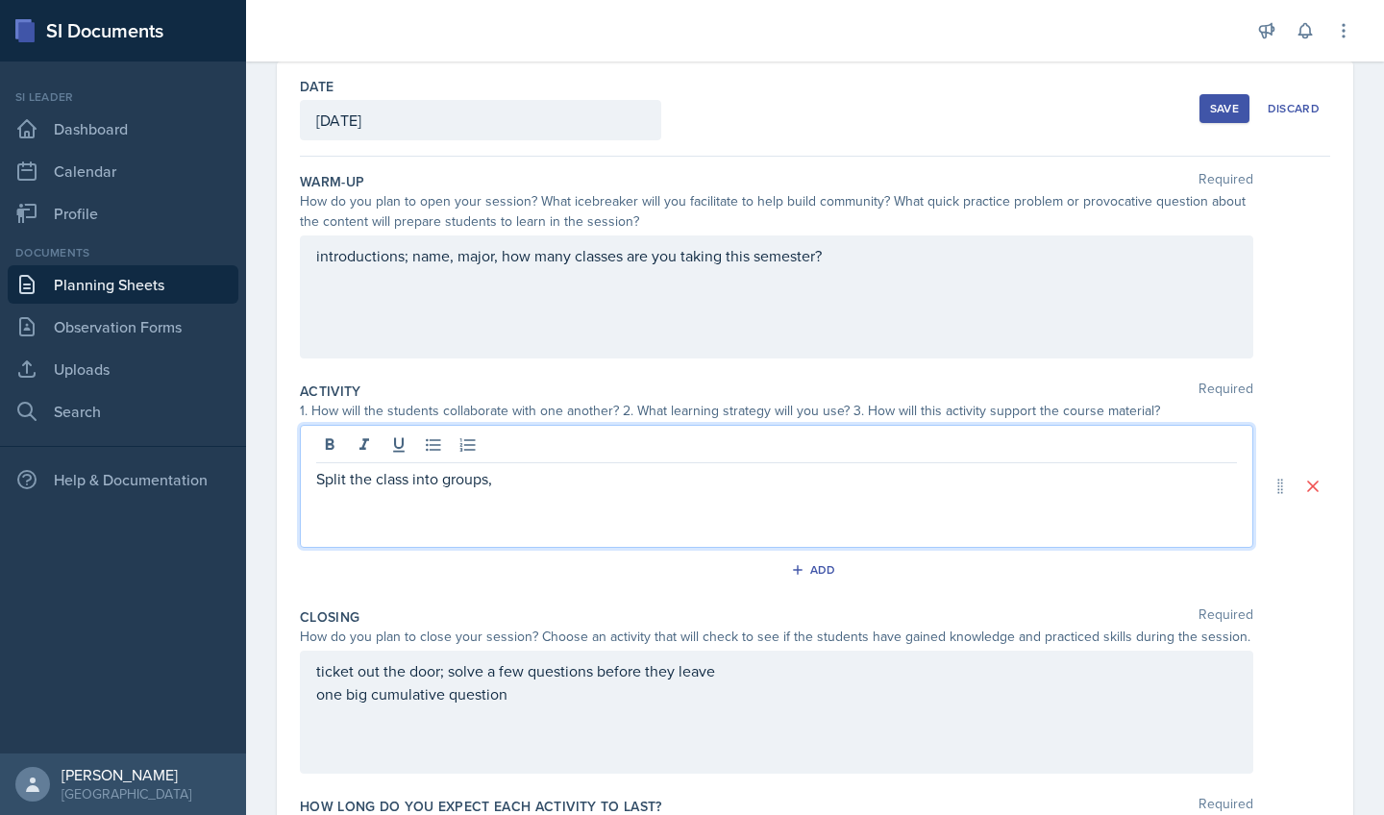
click at [536, 480] on p "Split the class into groups," at bounding box center [776, 478] width 921 height 23
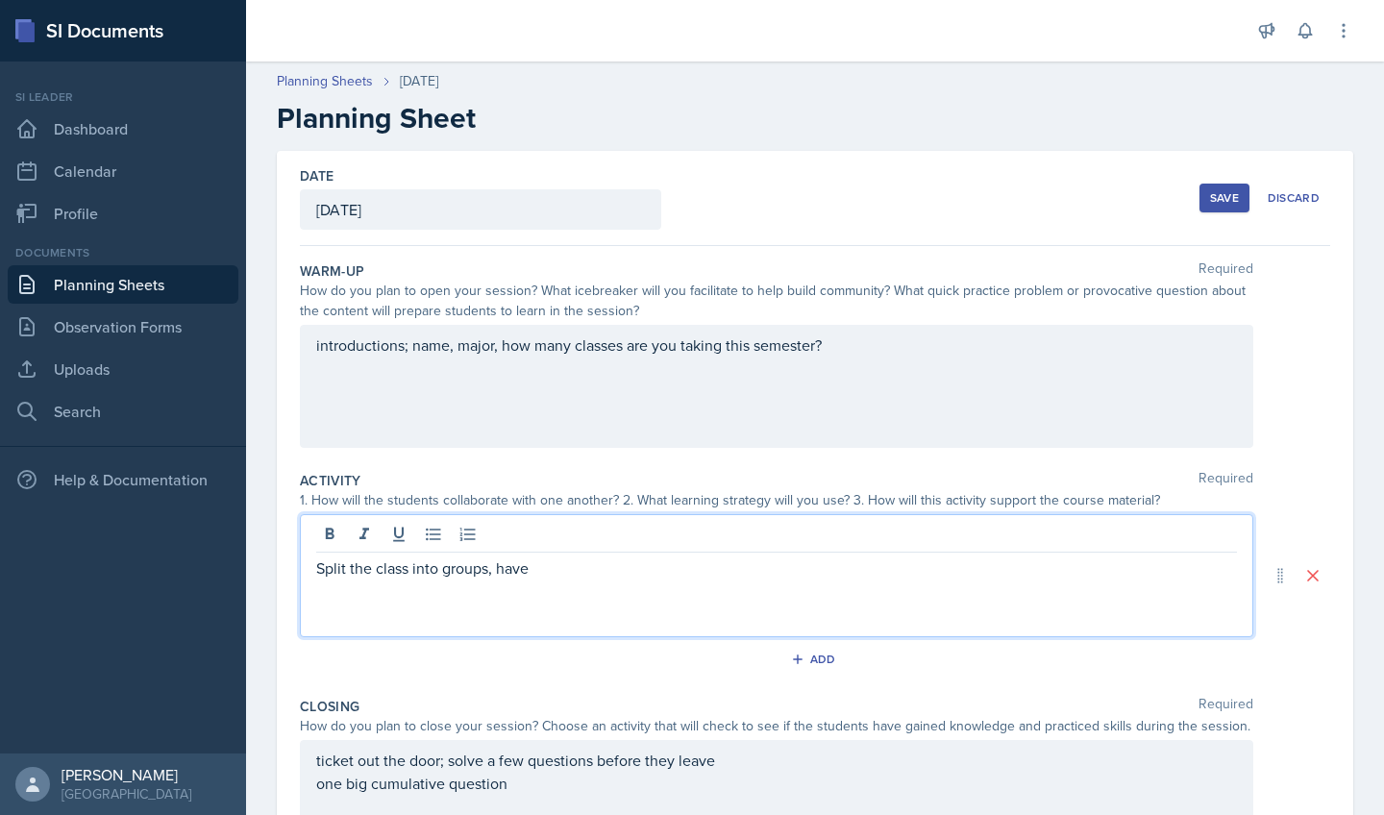
scroll to position [0, 0]
